Goal: Navigation & Orientation: Find specific page/section

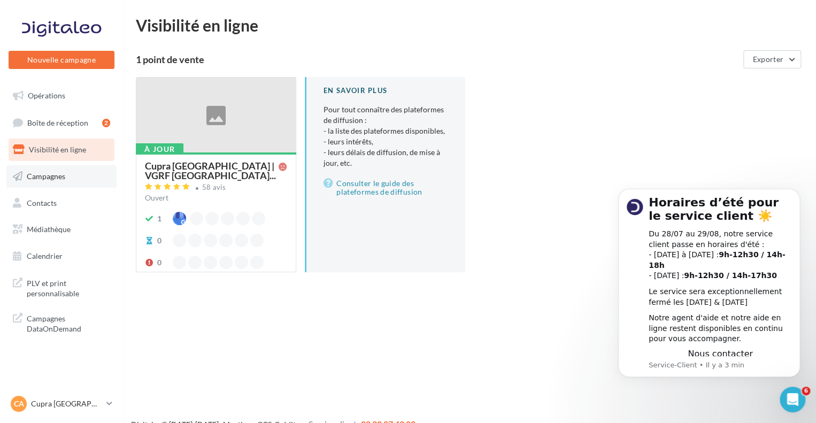
click at [64, 185] on link "Campagnes" at bounding box center [61, 176] width 110 height 22
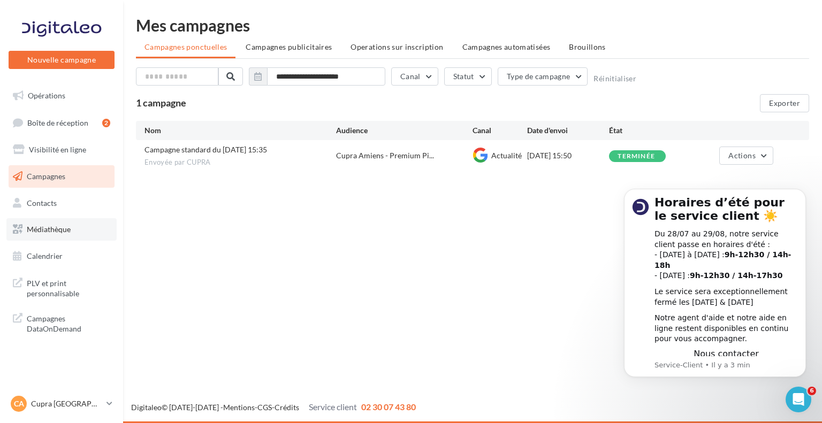
click at [81, 233] on link "Médiathèque" at bounding box center [61, 229] width 110 height 22
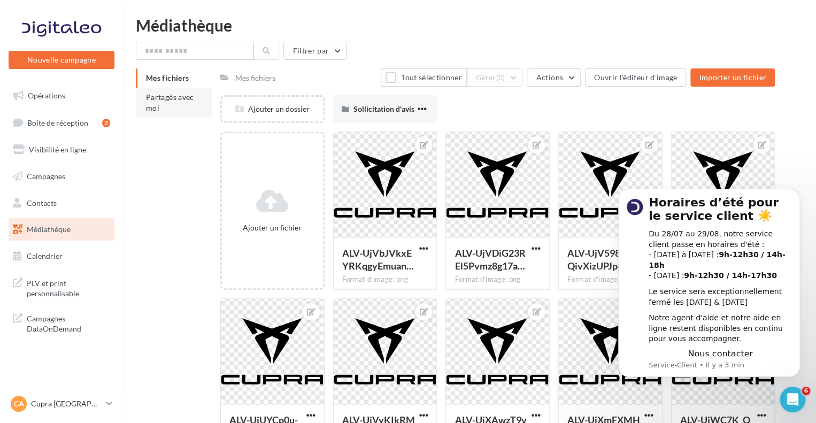
click at [161, 112] on li "Partagés avec moi" at bounding box center [174, 103] width 76 height 30
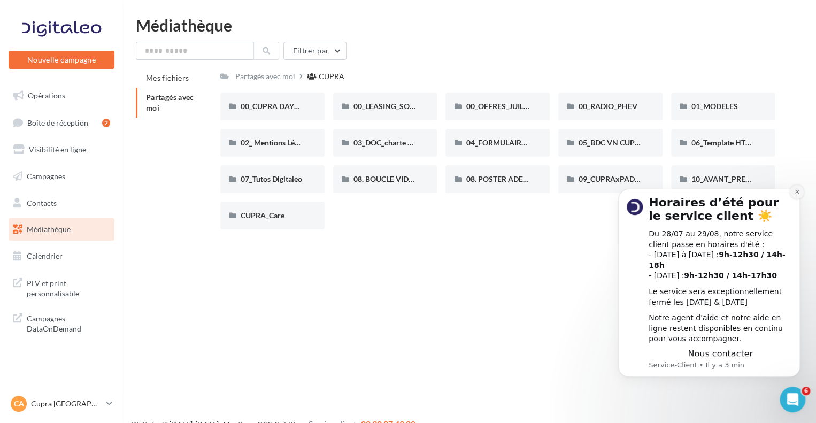
click at [803, 199] on button "Dismiss notification" at bounding box center [797, 192] width 14 height 14
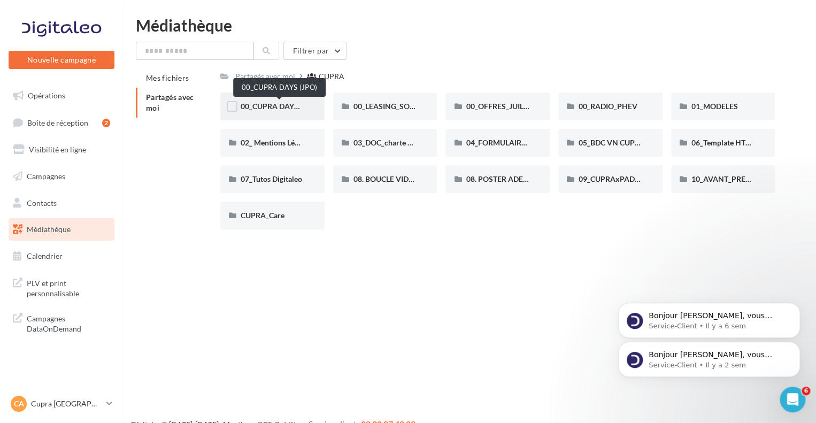
click at [287, 110] on span "00_CUPRA DAYS (JPO)" at bounding box center [280, 106] width 78 height 9
